Goal: Task Accomplishment & Management: Manage account settings

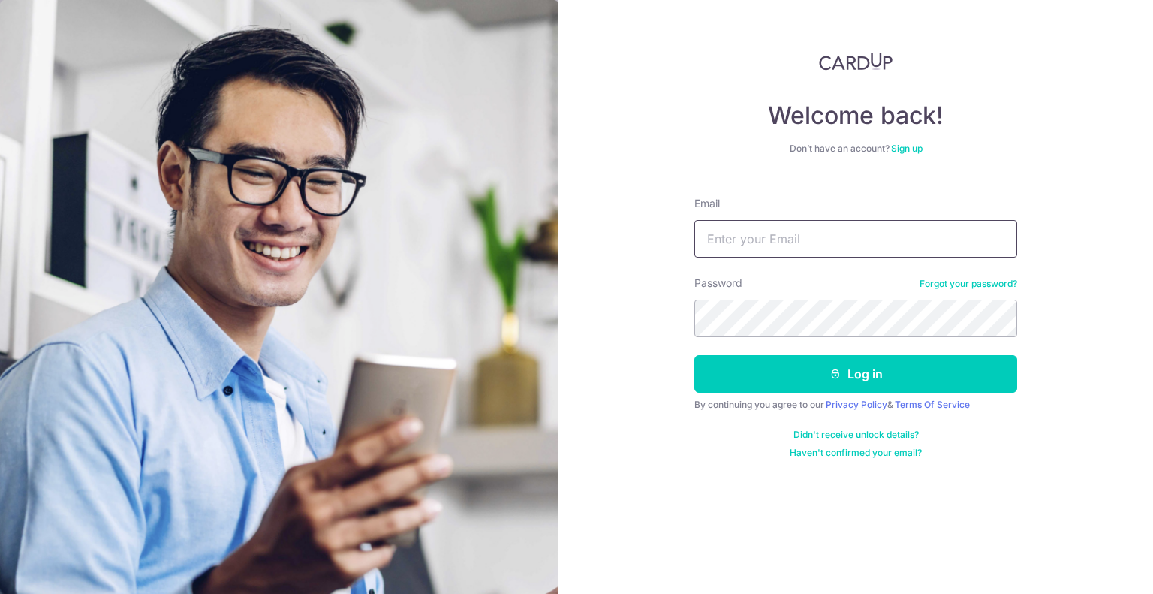
click at [749, 242] on input "Email" at bounding box center [855, 239] width 323 height 38
type input "[EMAIL_ADDRESS][DOMAIN_NAME]"
click at [694, 355] on button "Log in" at bounding box center [855, 374] width 323 height 38
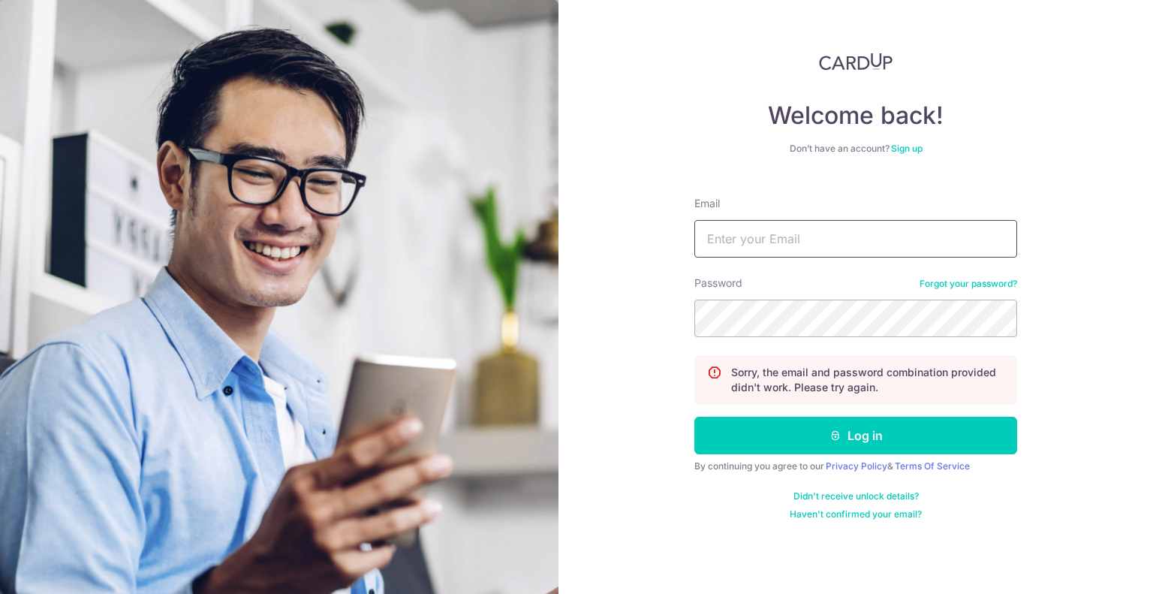
click at [800, 239] on input "Email" at bounding box center [855, 239] width 323 height 38
type input "[EMAIL_ADDRESS][DOMAIN_NAME]"
click at [694, 417] on button "Log in" at bounding box center [855, 436] width 323 height 38
click at [790, 225] on input "Email" at bounding box center [855, 239] width 323 height 38
type input "[EMAIL_ADDRESS][DOMAIN_NAME]"
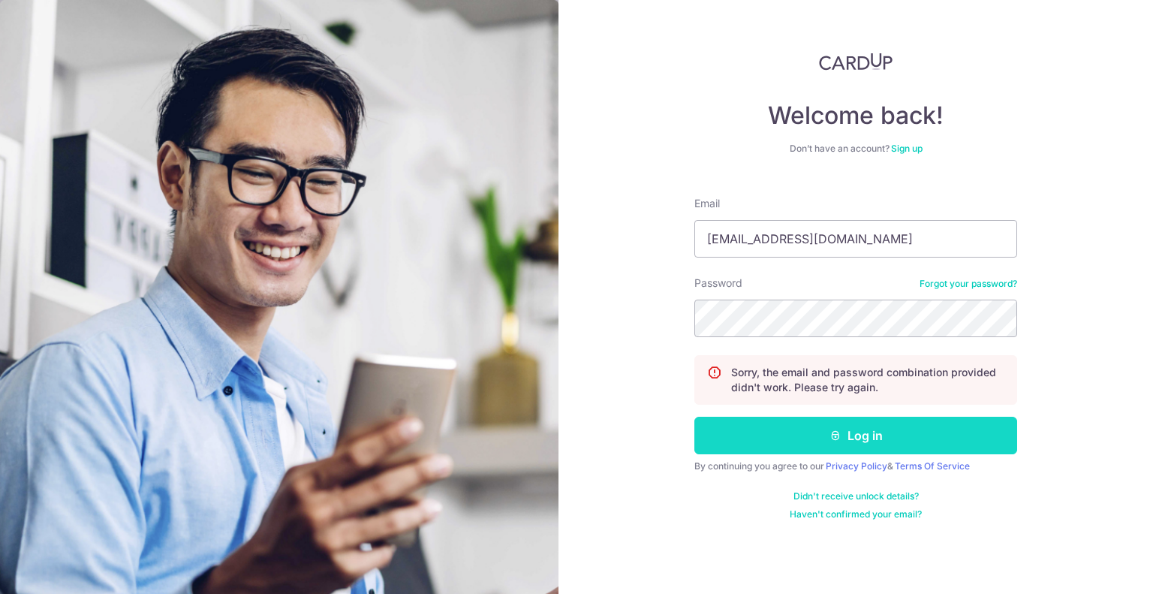
click at [788, 441] on button "Log in" at bounding box center [855, 436] width 323 height 38
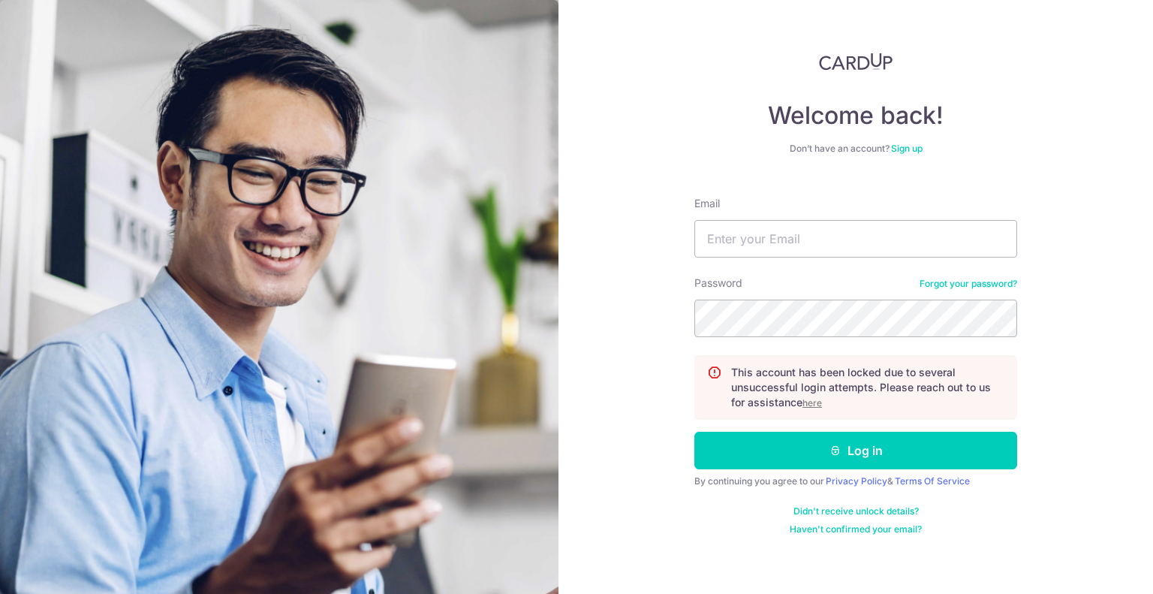
click at [808, 402] on u "here" at bounding box center [812, 402] width 20 height 11
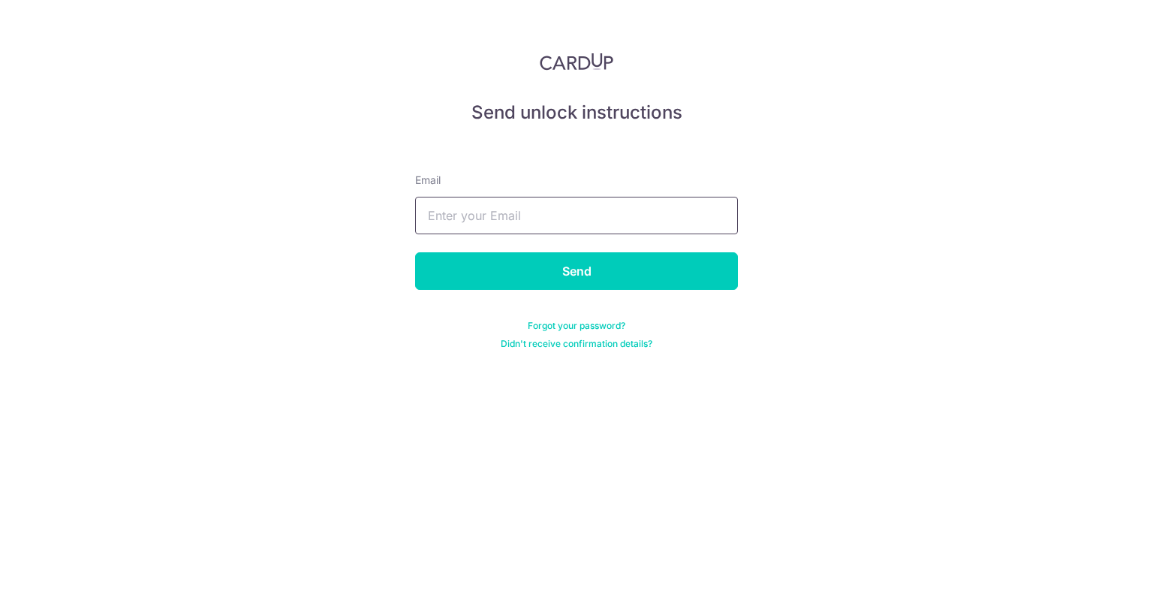
click at [586, 218] on input "text" at bounding box center [576, 216] width 323 height 38
type input "[EMAIL_ADDRESS][DOMAIN_NAME]"
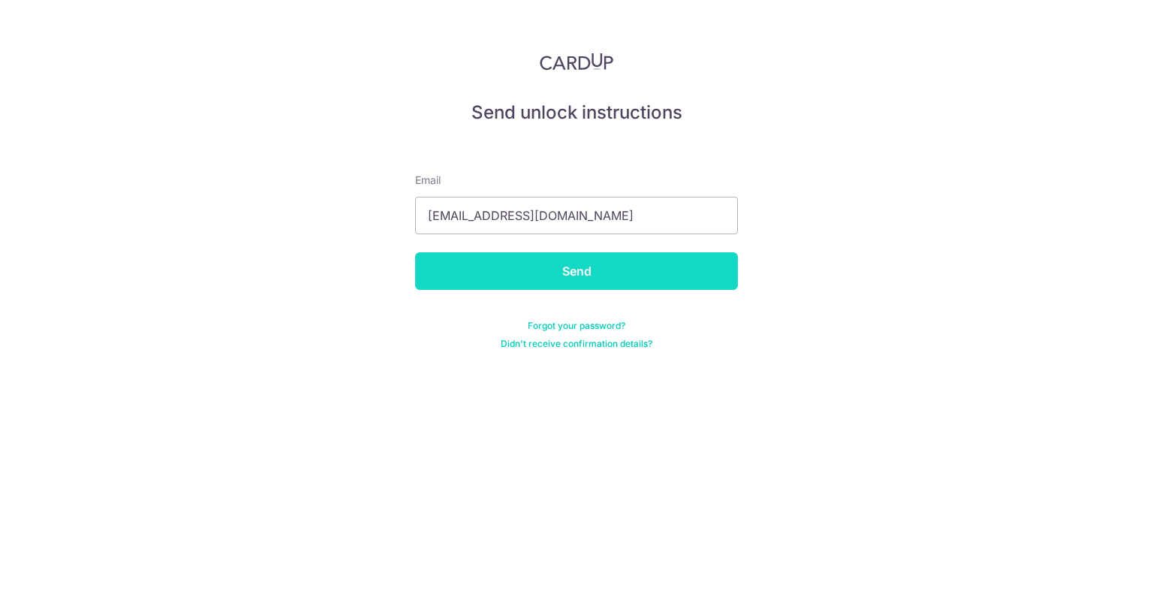
click at [558, 275] on input "Send" at bounding box center [576, 271] width 323 height 38
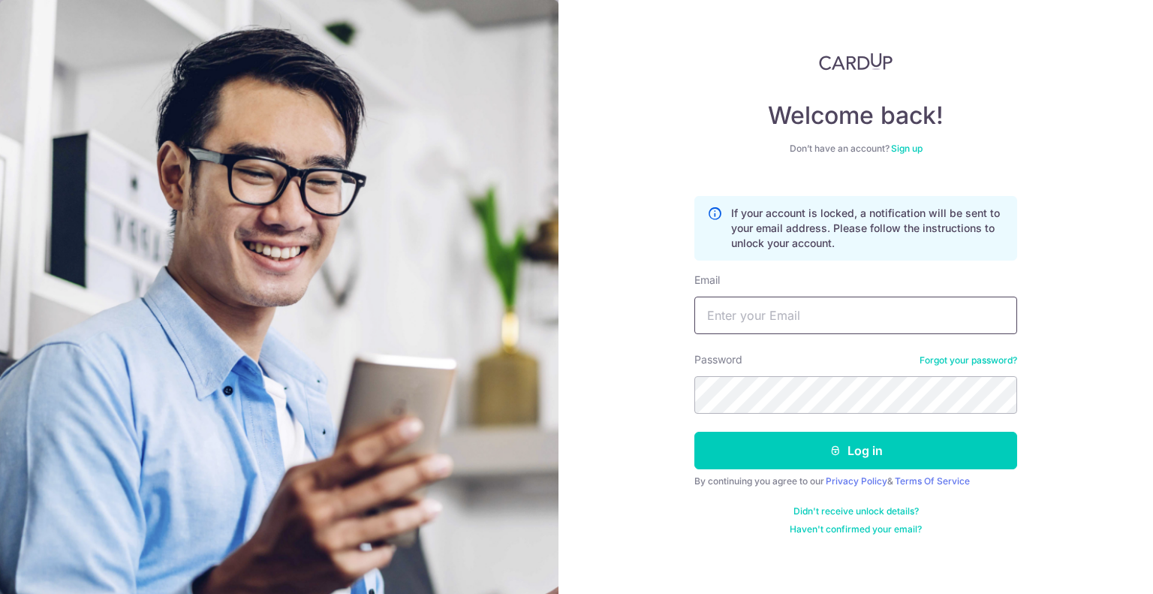
click at [755, 329] on input "Email" at bounding box center [855, 315] width 323 height 38
type input "[EMAIL_ADDRESS][DOMAIN_NAME]"
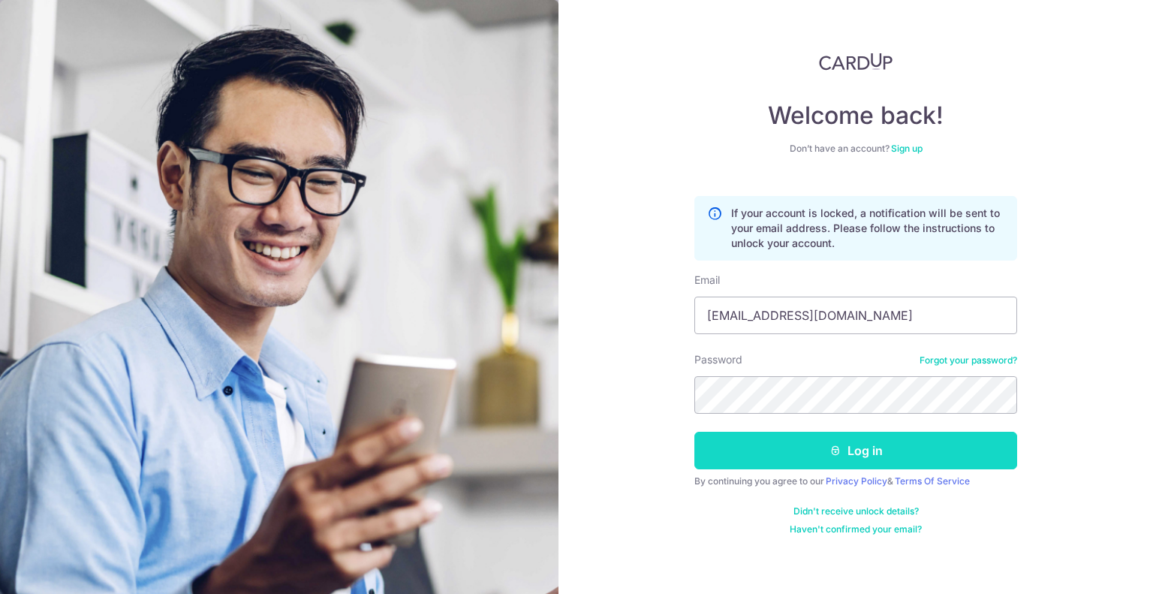
click at [798, 453] on button "Log in" at bounding box center [855, 451] width 323 height 38
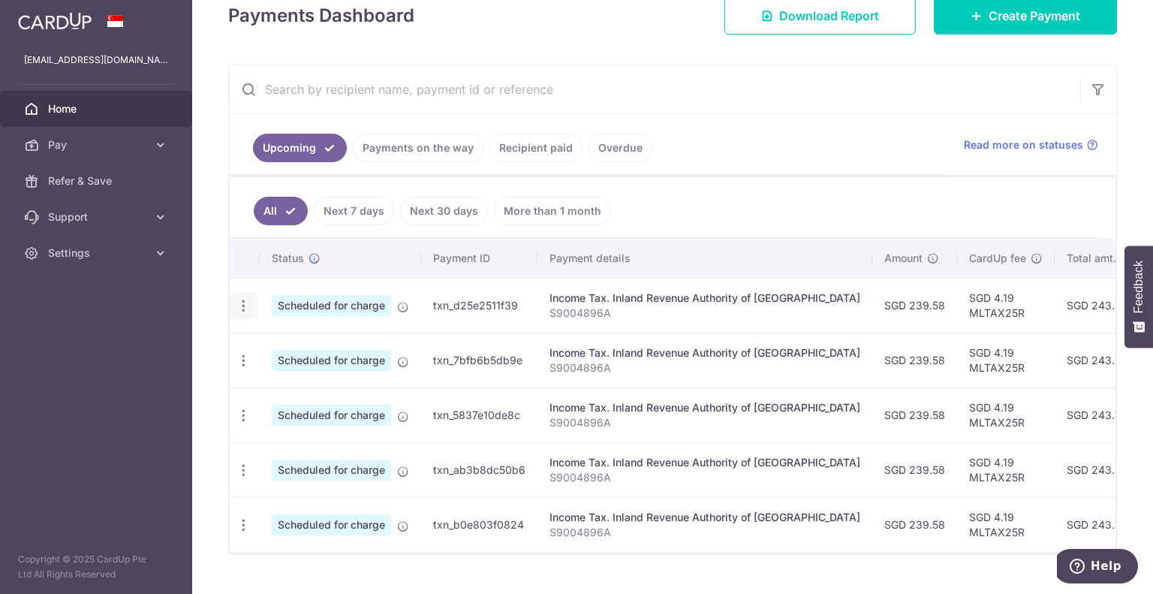
click at [250, 299] on div "Update payment Cancel payment" at bounding box center [244, 306] width 28 height 28
click at [245, 303] on icon "button" at bounding box center [244, 306] width 16 height 16
click at [286, 344] on span "Update payment" at bounding box center [323, 347] width 102 height 18
radio input "true"
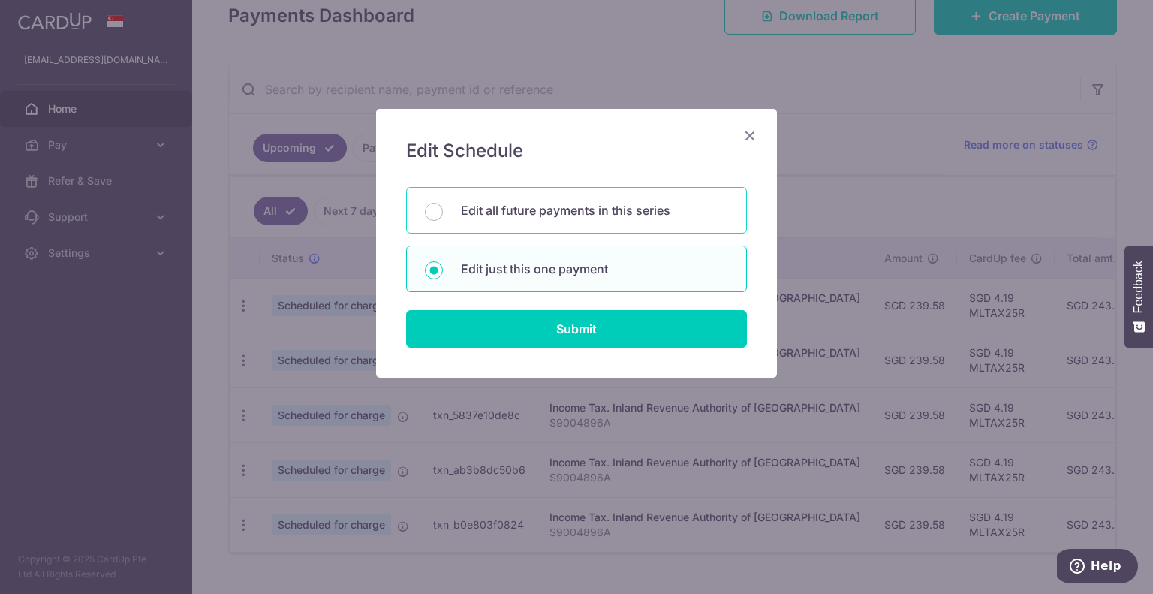
click at [510, 206] on p "Edit all future payments in this series" at bounding box center [594, 210] width 267 height 18
click at [443, 206] on input "Edit all future payments in this series" at bounding box center [434, 212] width 18 height 18
radio input "true"
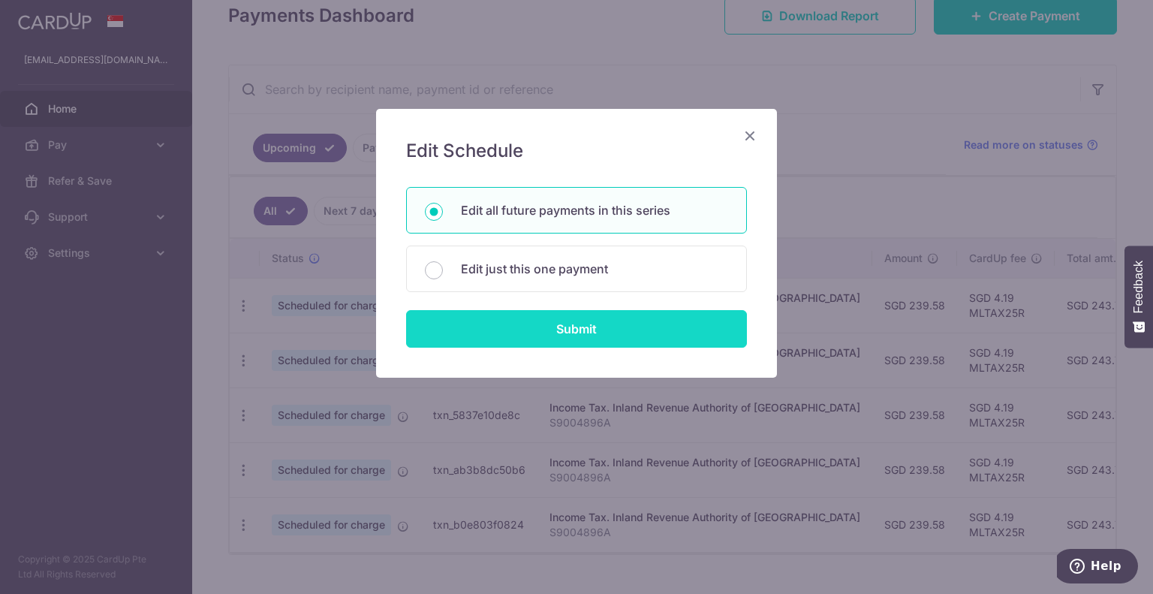
click at [548, 320] on input "Submit" at bounding box center [576, 329] width 341 height 38
radio input "true"
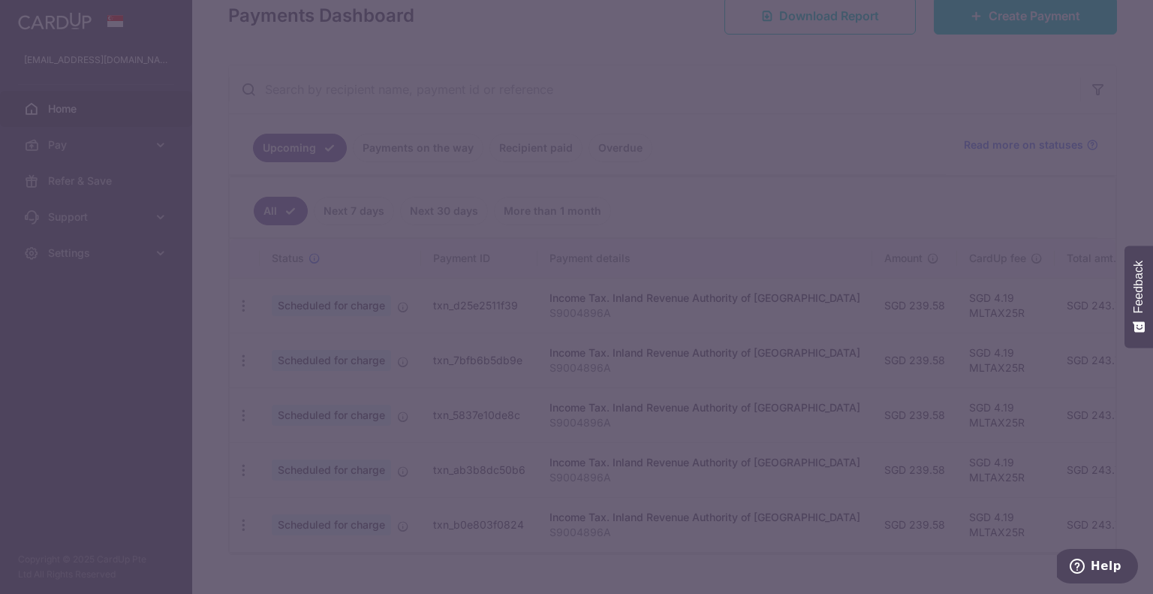
type input "239.58"
type input "S9004896A"
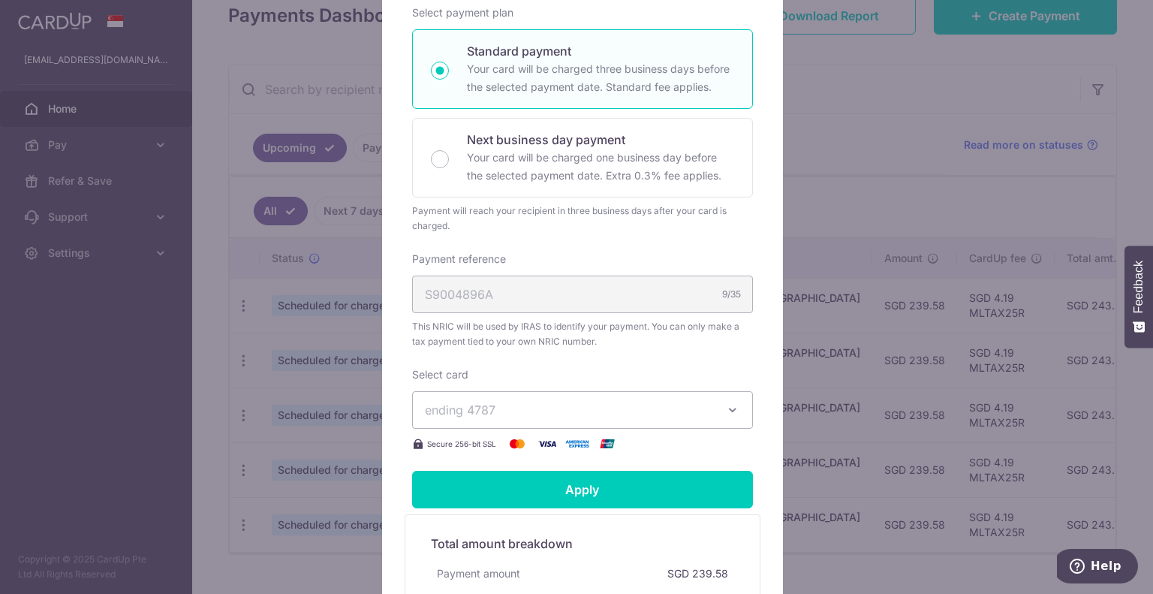
scroll to position [375, 0]
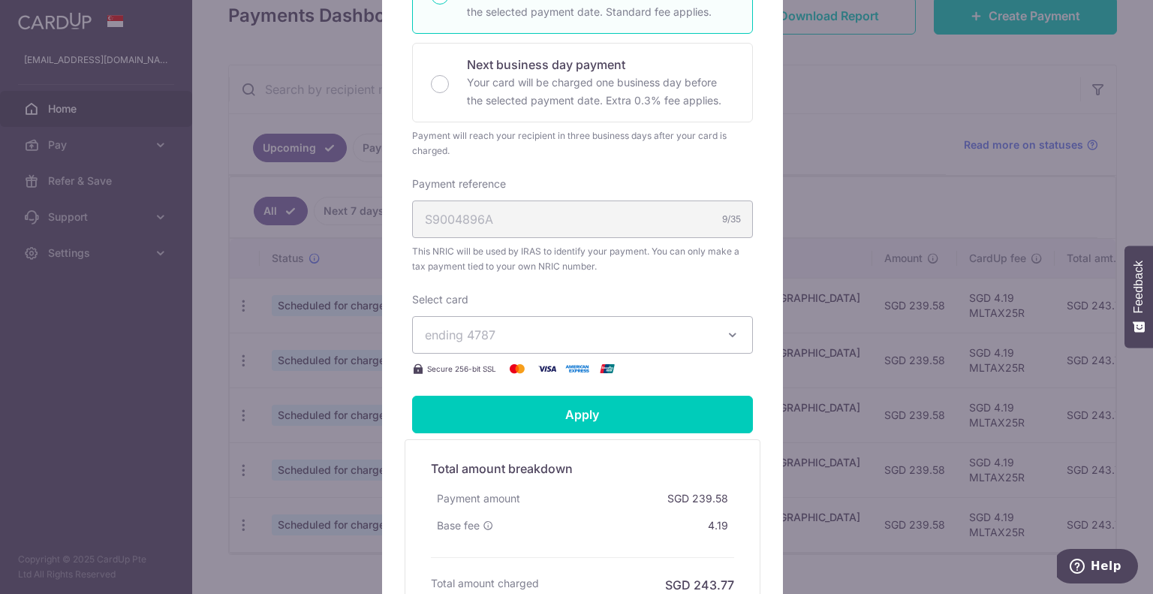
click at [525, 336] on span "ending 4787" at bounding box center [569, 335] width 288 height 18
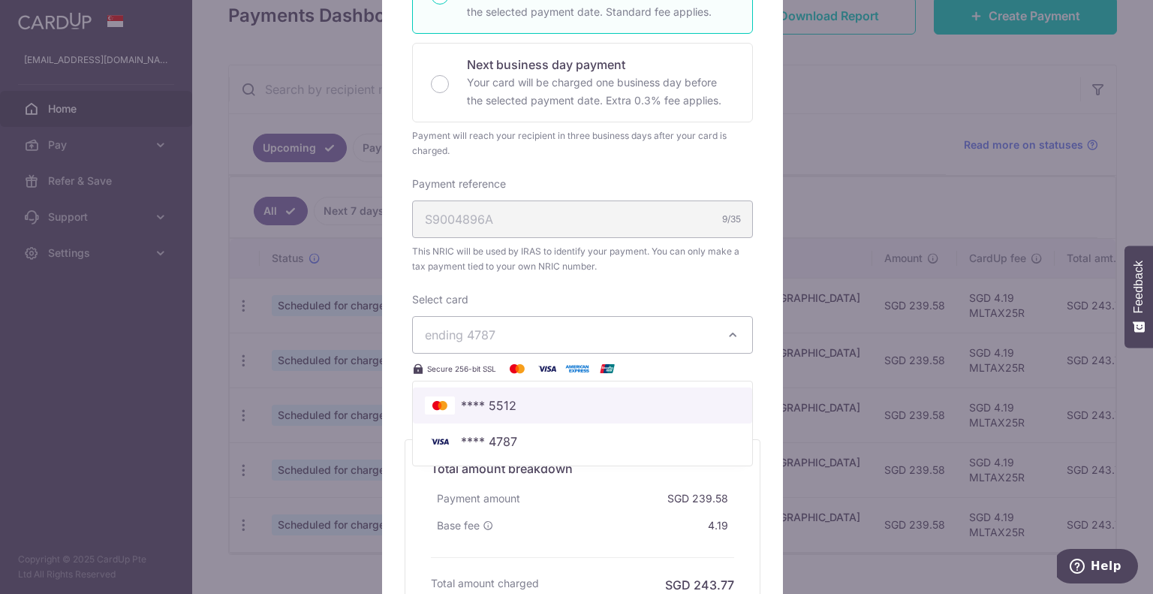
click at [512, 402] on span "**** 5512" at bounding box center [582, 405] width 315 height 18
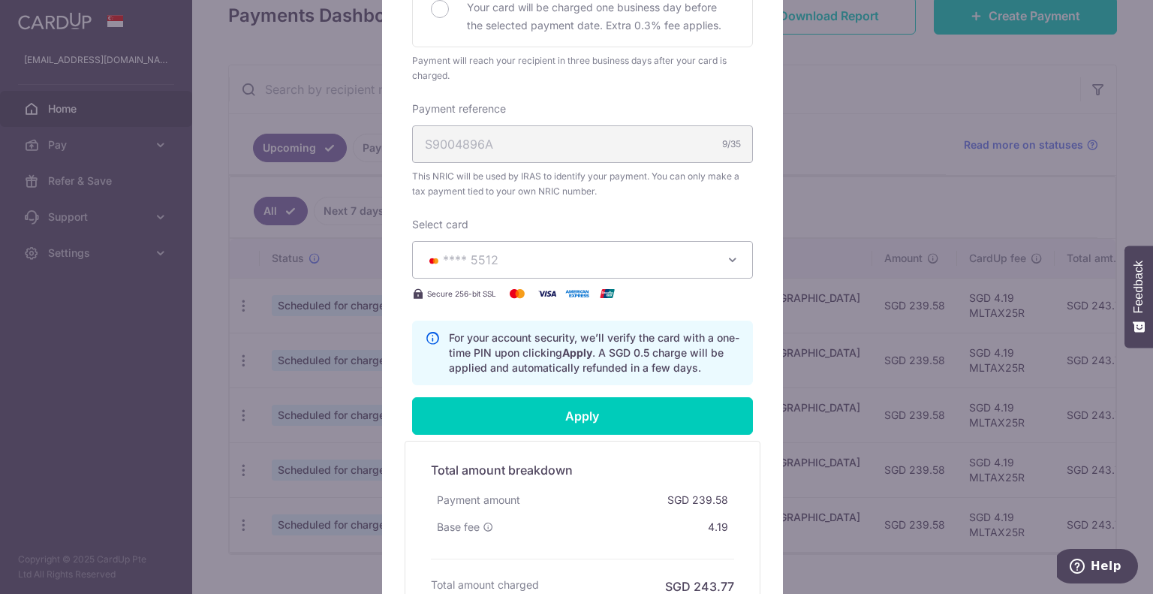
scroll to position [525, 0]
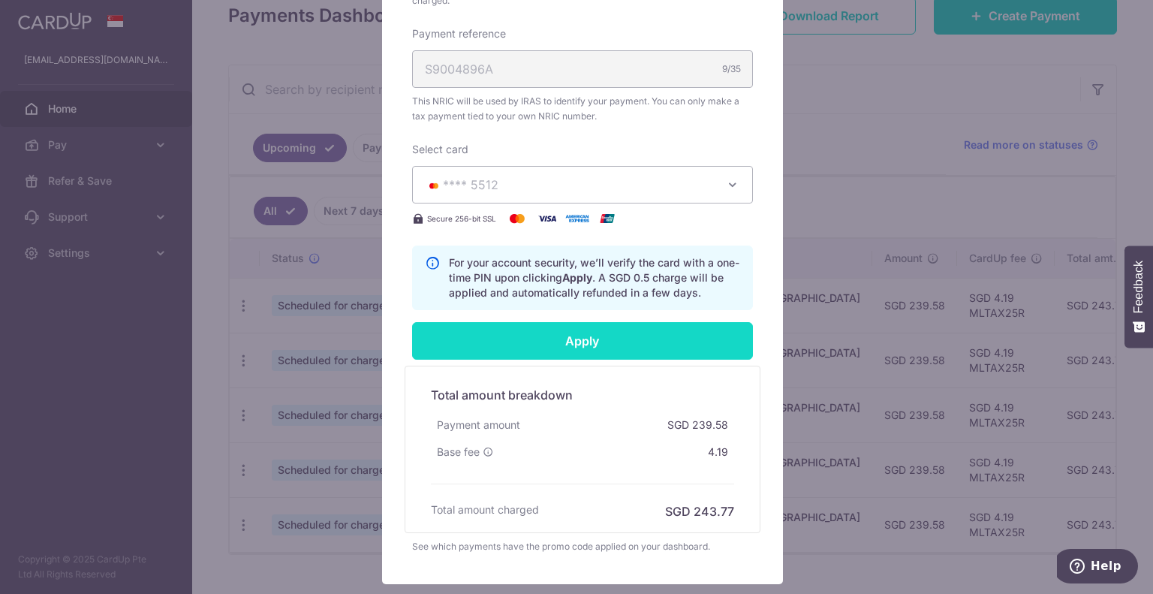
click at [591, 348] on input "Apply" at bounding box center [582, 341] width 341 height 38
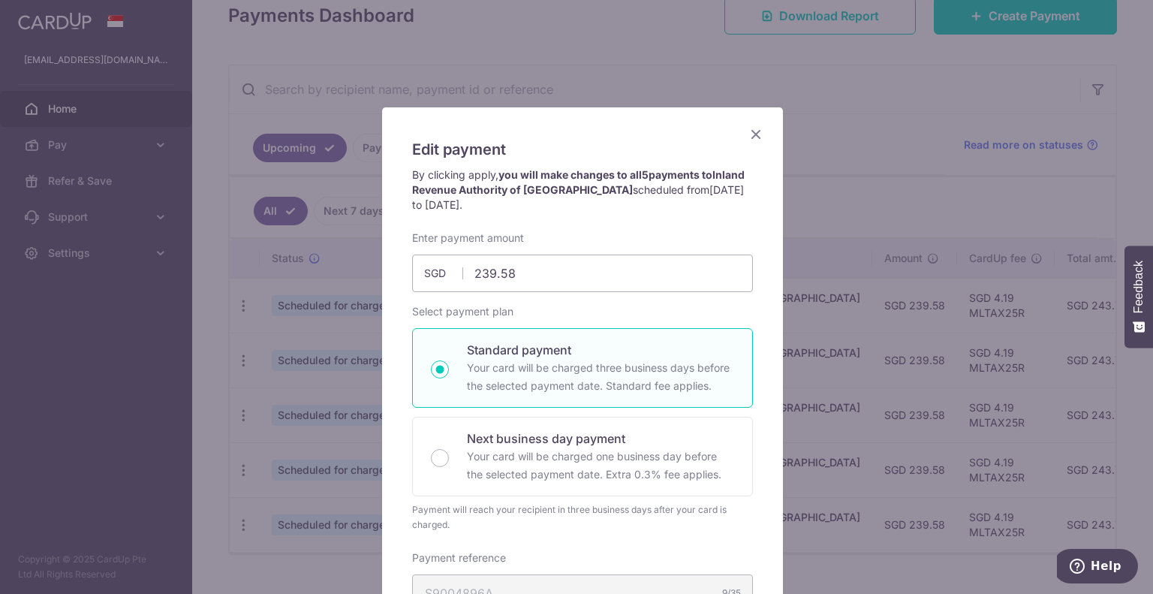
scroll to position [0, 0]
click at [749, 134] on icon "Close" at bounding box center [756, 135] width 18 height 19
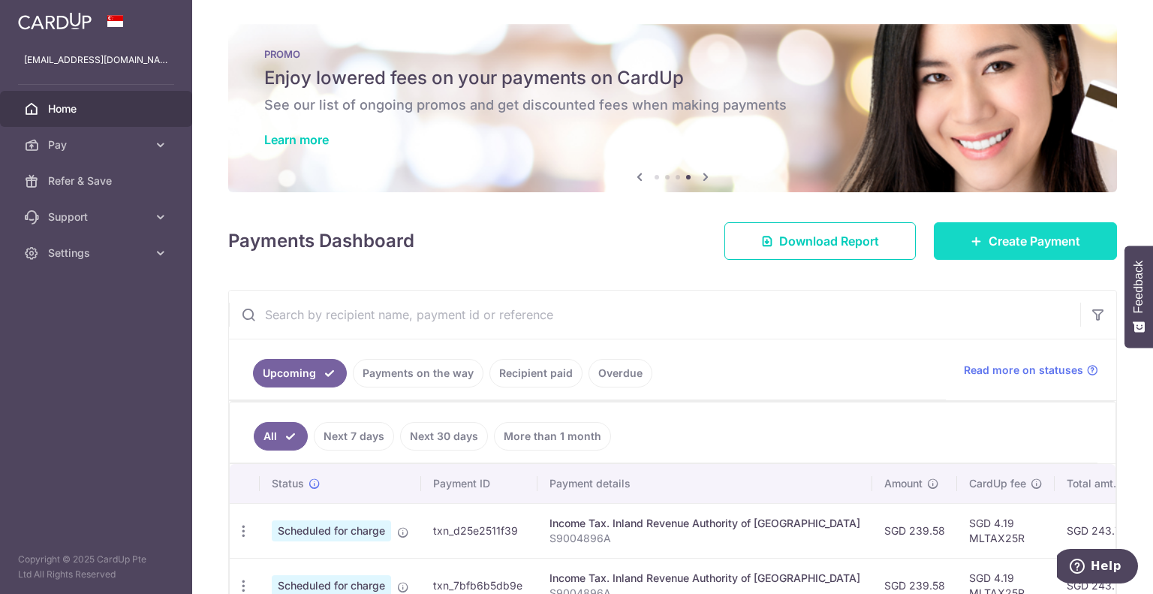
click at [955, 238] on link "Create Payment" at bounding box center [1025, 241] width 183 height 38
